Goal: Information Seeking & Learning: Learn about a topic

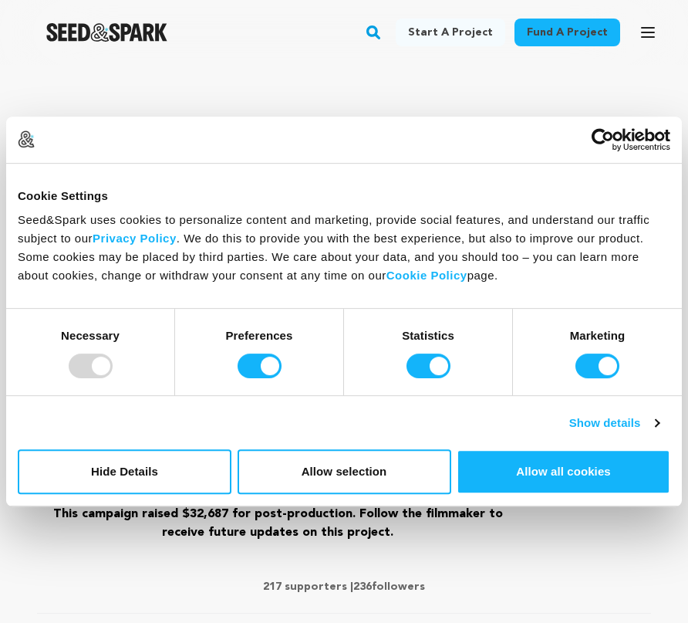
scroll to position [353, 0]
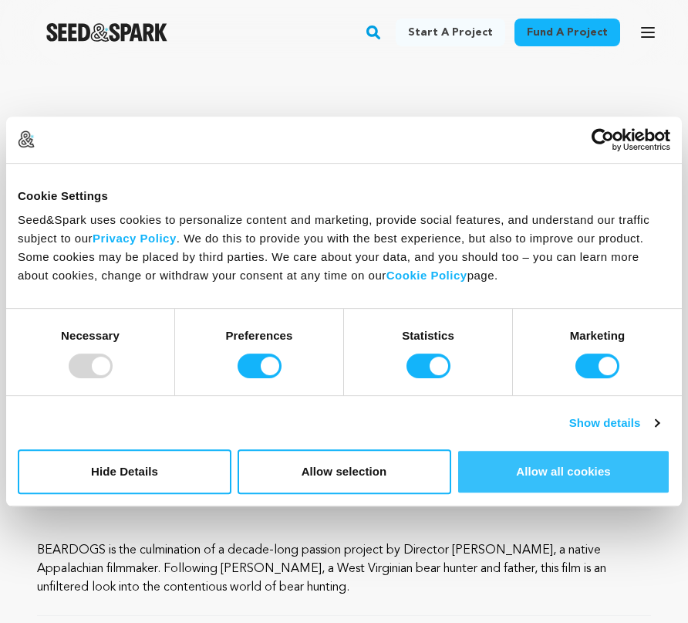
click at [519, 470] on button "Allow all cookies" at bounding box center [564, 471] width 214 height 45
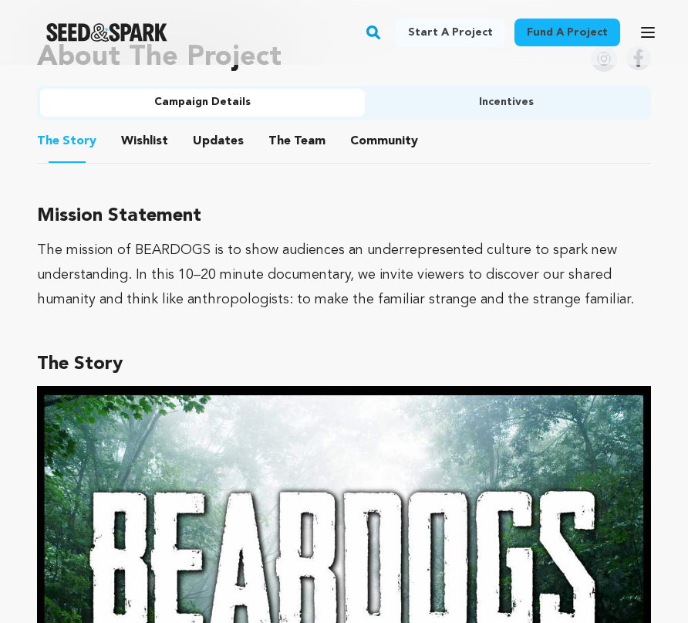
scroll to position [1026, 0]
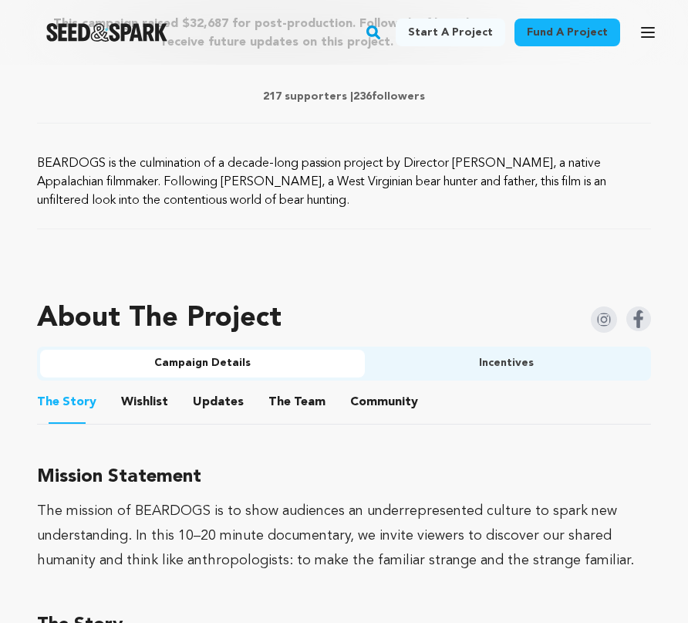
scroll to position [752, 0]
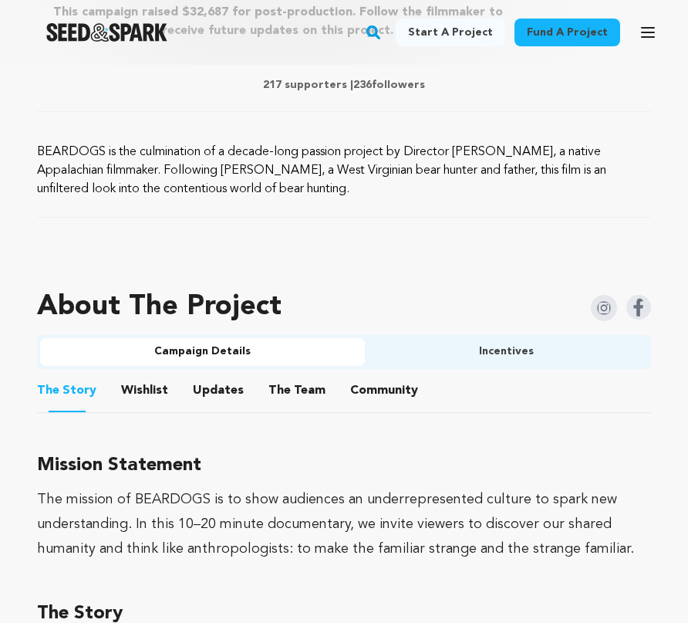
click at [248, 184] on p "BEARDOGS is the culmination of a decade-long passion project by Director [PERSO…" at bounding box center [344, 171] width 614 height 56
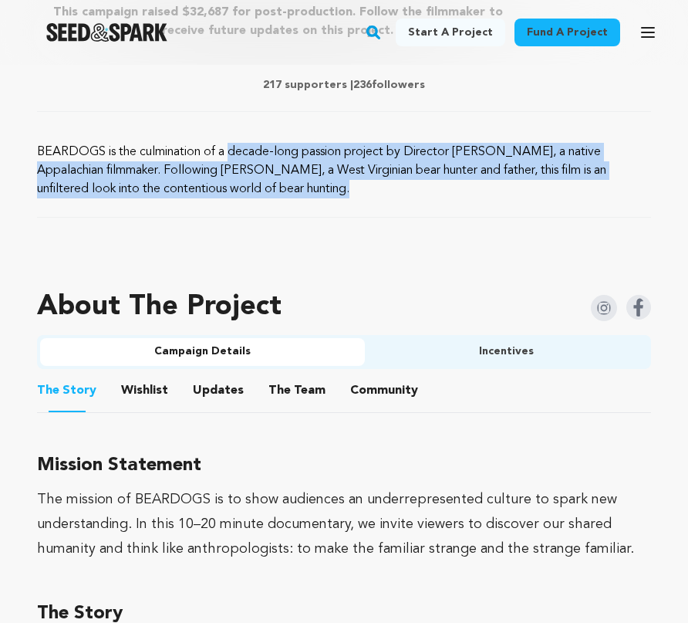
click at [248, 184] on p "BEARDOGS is the culmination of a decade-long passion project by Director [PERSO…" at bounding box center [344, 171] width 614 height 56
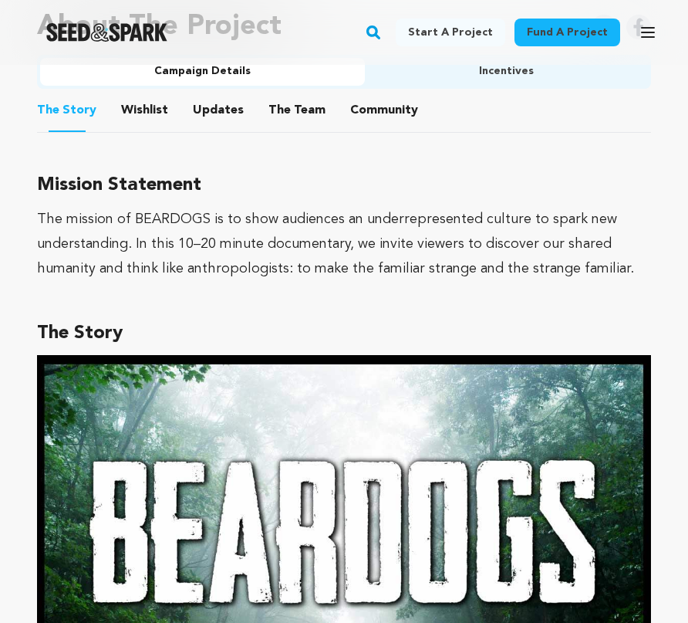
scroll to position [1039, 0]
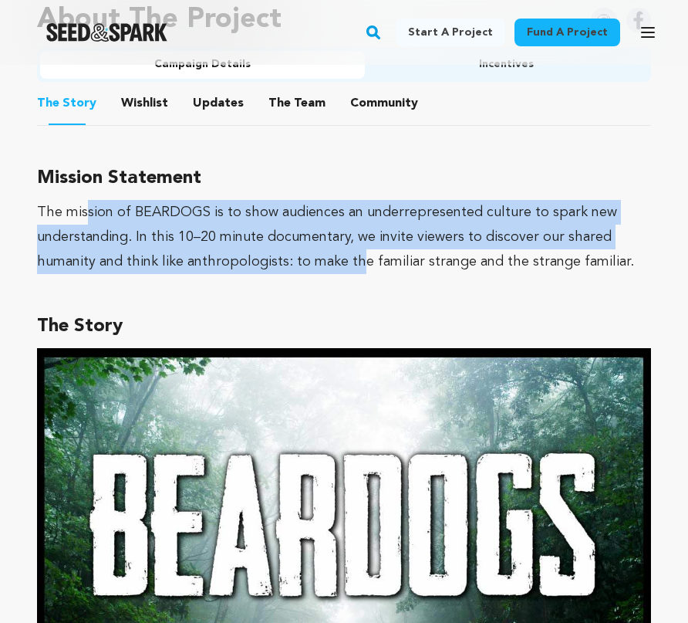
drag, startPoint x: 356, startPoint y: 269, endPoint x: 82, endPoint y: 217, distance: 279.7
click at [83, 218] on div "The mission of BEARDOGS is to show audiences an underrepresented culture to spa…" at bounding box center [344, 237] width 614 height 74
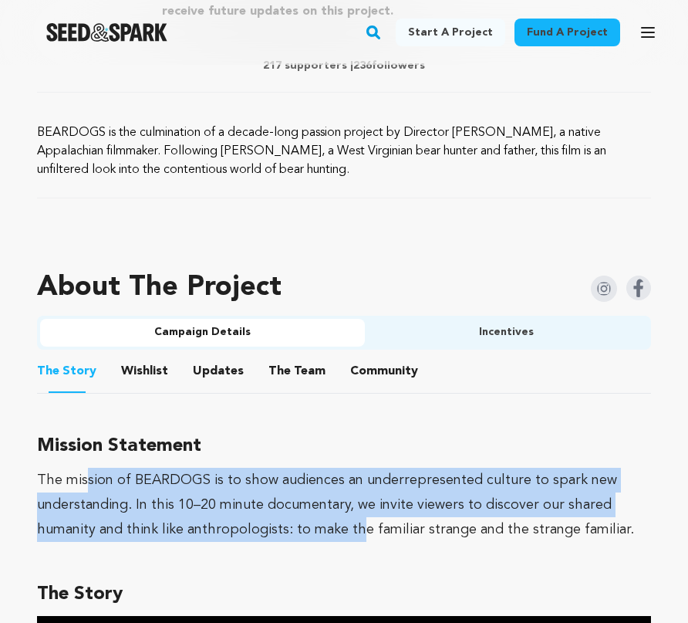
scroll to position [775, 0]
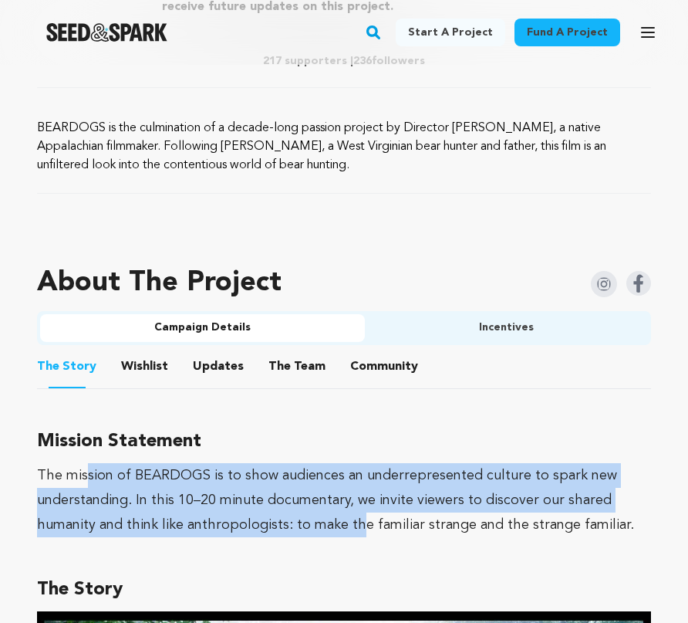
click at [154, 363] on button "Wishlist" at bounding box center [145, 369] width 37 height 37
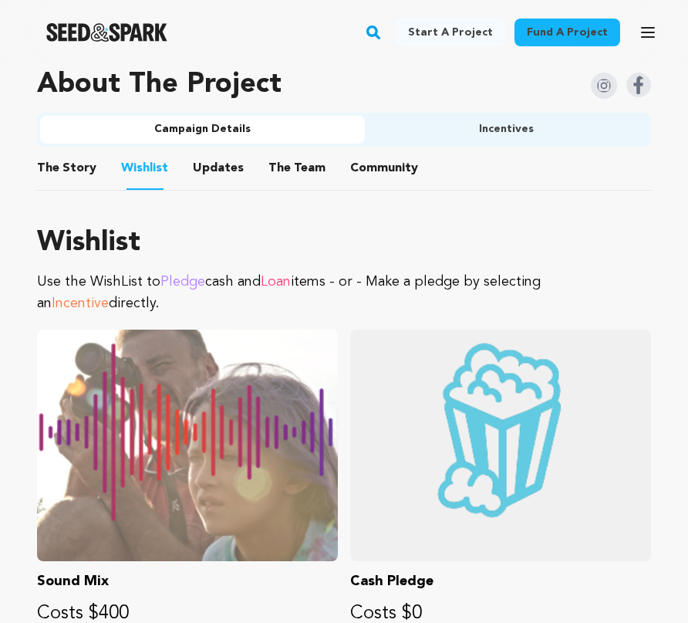
scroll to position [969, 0]
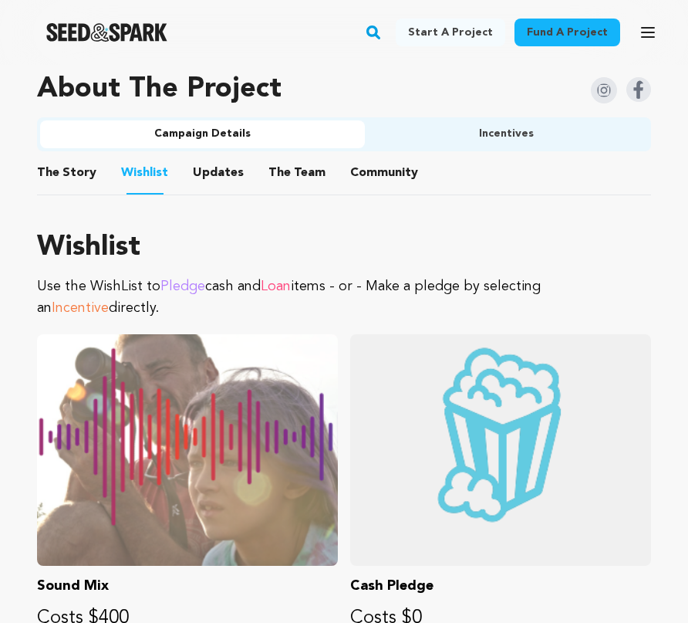
click at [217, 157] on button "Updates" at bounding box center [218, 175] width 37 height 37
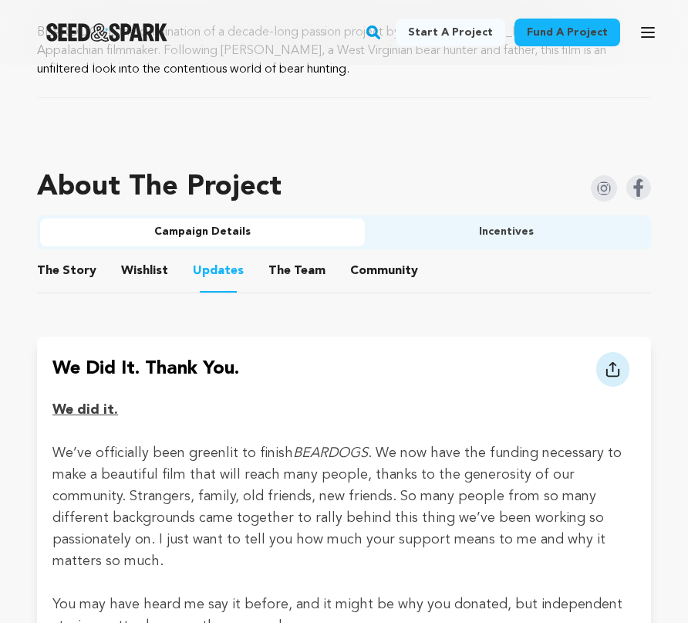
scroll to position [869, 0]
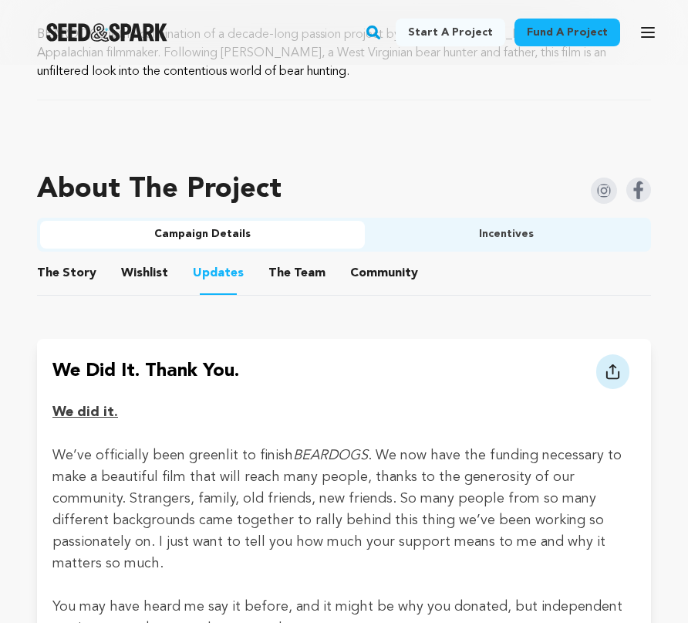
click at [302, 268] on button "The Team" at bounding box center [297, 276] width 37 height 37
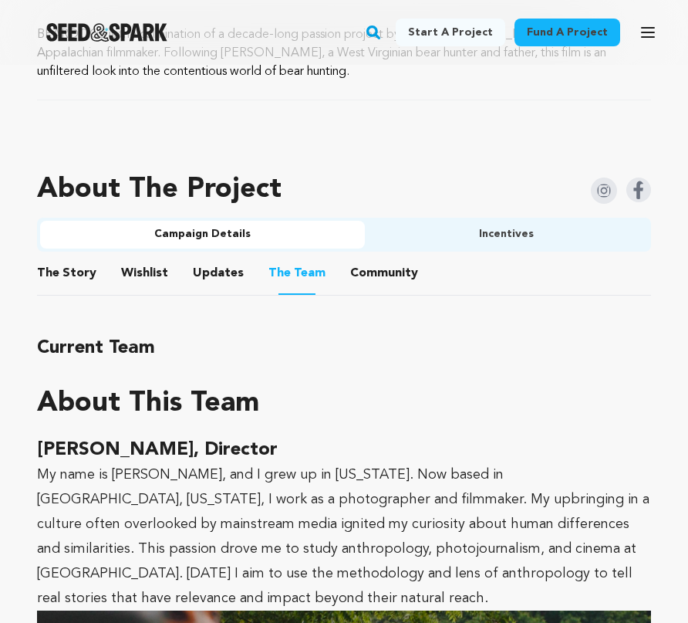
click at [380, 268] on button "Community" at bounding box center [384, 276] width 37 height 37
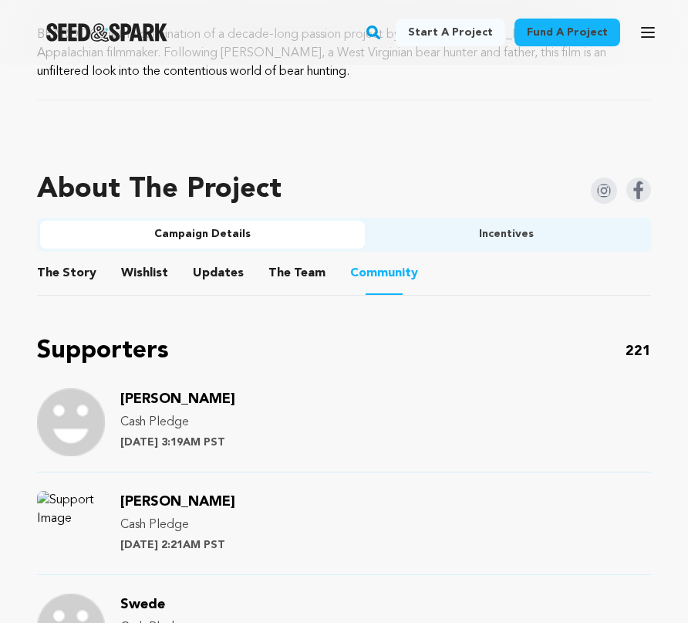
click at [284, 279] on button "The Team" at bounding box center [297, 276] width 37 height 37
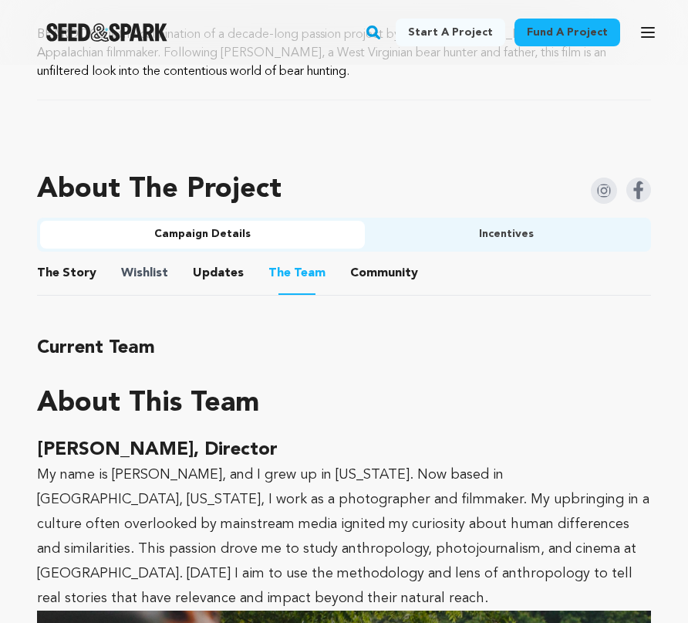
click at [121, 272] on span "Wishlist" at bounding box center [144, 273] width 47 height 19
click at [85, 272] on span "The Story" at bounding box center [66, 273] width 59 height 19
